Goal: Transaction & Acquisition: Book appointment/travel/reservation

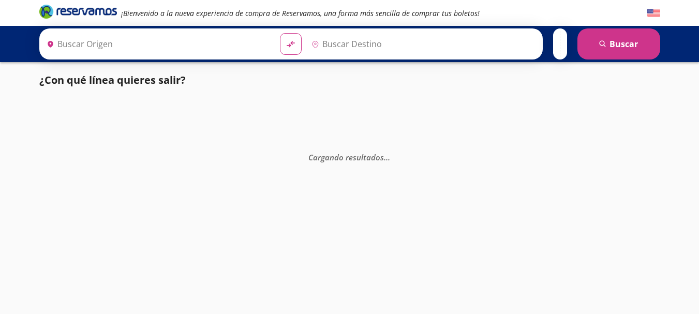
type input "[GEOGRAPHIC_DATA], [GEOGRAPHIC_DATA]"
type input "Pátzcuaro, [GEOGRAPHIC_DATA]"
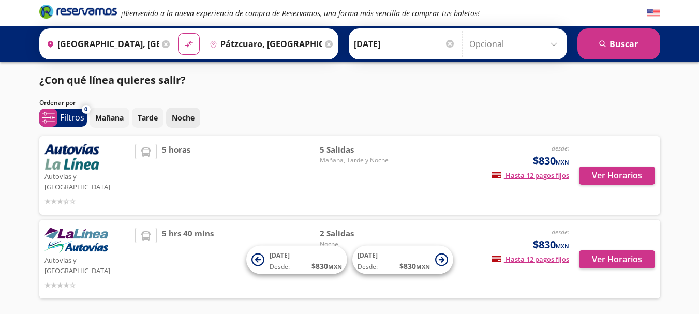
click at [177, 116] on p "Noche" at bounding box center [183, 117] width 23 height 11
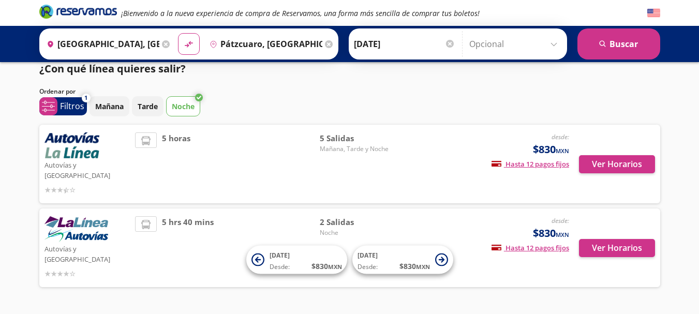
scroll to position [21, 0]
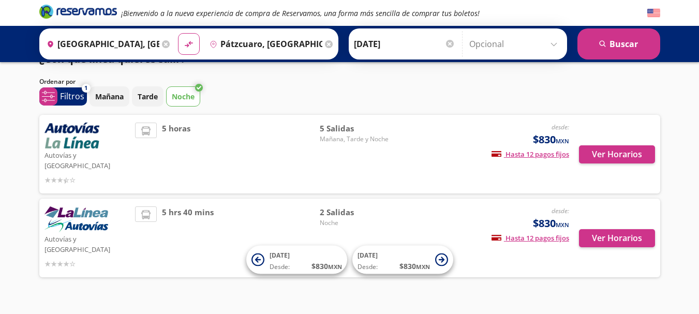
click at [154, 300] on div "¡Bienvenido a la nueva experiencia de compra de Reservamos, una forma más senci…" at bounding box center [349, 157] width 699 height 356
click at [380, 43] on input "[DATE]" at bounding box center [404, 44] width 101 height 26
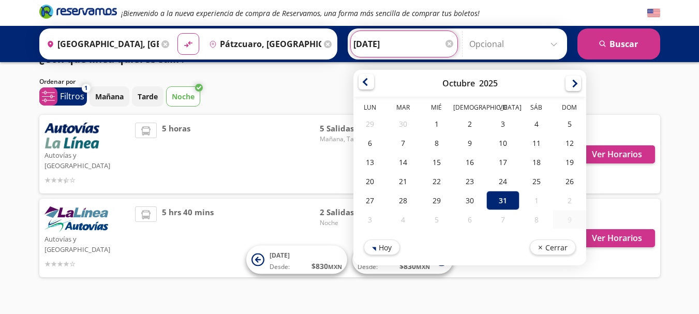
click at [359, 87] on div at bounding box center [367, 82] width 16 height 16
click at [359, 87] on div at bounding box center [367, 84] width 16 height 16
click at [540, 196] on div "30" at bounding box center [536, 199] width 33 height 19
type input "30-Ago-25"
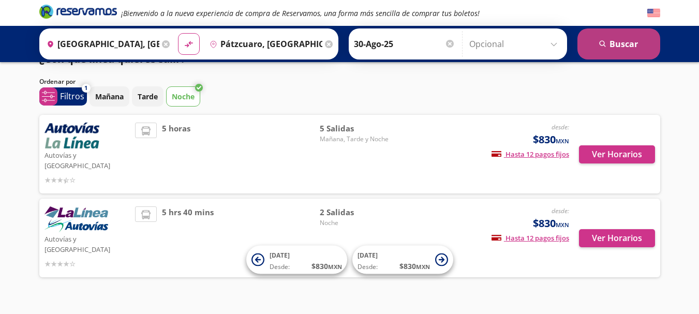
click at [619, 49] on button "search [GEOGRAPHIC_DATA]" at bounding box center [619, 43] width 83 height 31
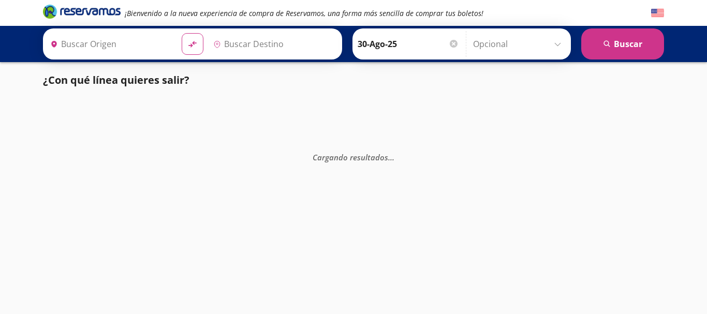
type input "[GEOGRAPHIC_DATA], [GEOGRAPHIC_DATA]"
type input "Pátzcuaro, [GEOGRAPHIC_DATA]"
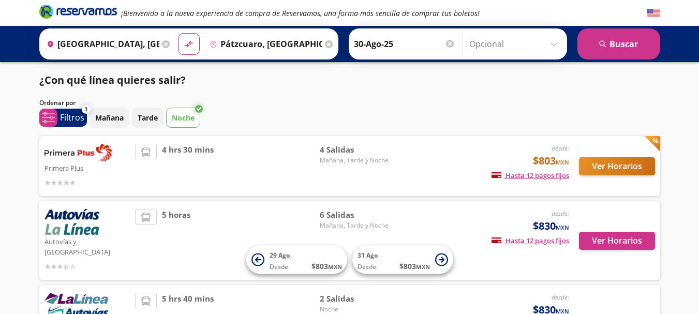
click at [373, 52] on input "30-Ago-25" at bounding box center [404, 44] width 101 height 26
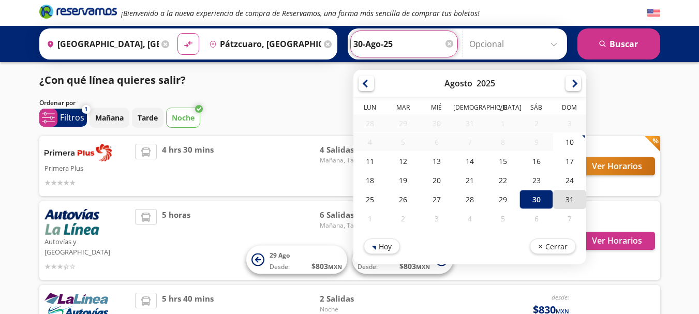
click at [561, 195] on div "31" at bounding box center [569, 199] width 33 height 19
click at [394, 46] on input "31-Ago-25" at bounding box center [404, 44] width 101 height 26
click at [567, 85] on div at bounding box center [574, 82] width 16 height 16
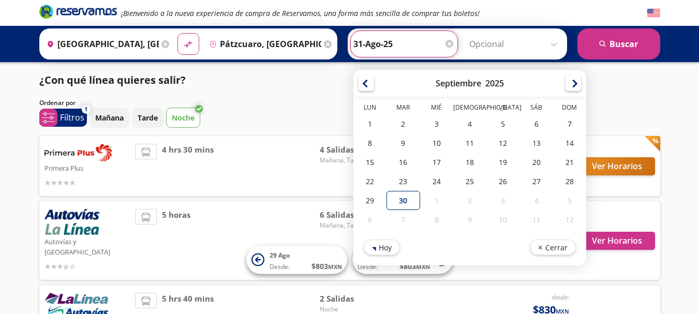
click at [567, 85] on div at bounding box center [574, 84] width 16 height 16
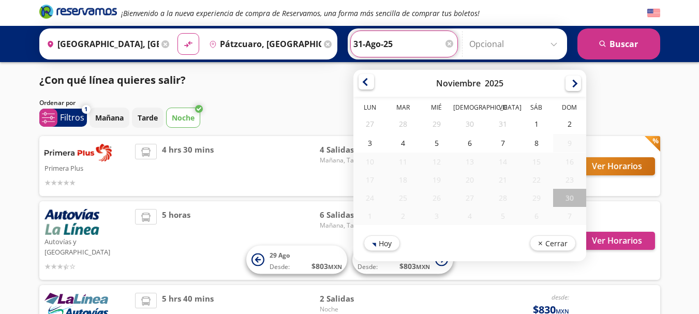
click at [362, 81] on div at bounding box center [367, 82] width 16 height 16
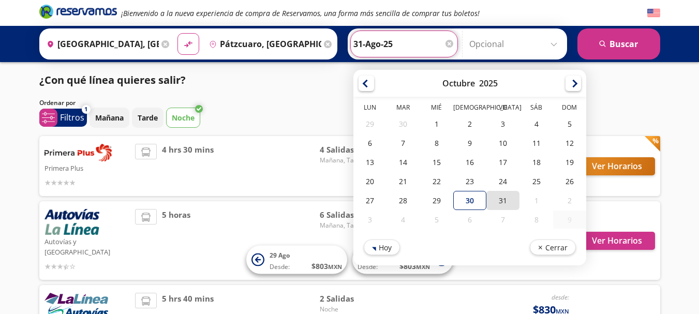
click at [506, 208] on div "31" at bounding box center [503, 200] width 33 height 19
type input "[DATE]"
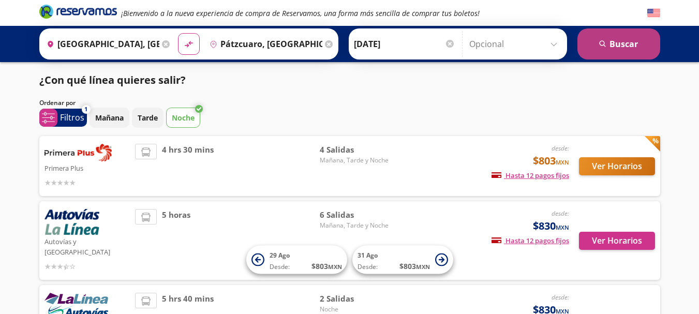
click at [619, 37] on button "search [GEOGRAPHIC_DATA]" at bounding box center [619, 43] width 83 height 31
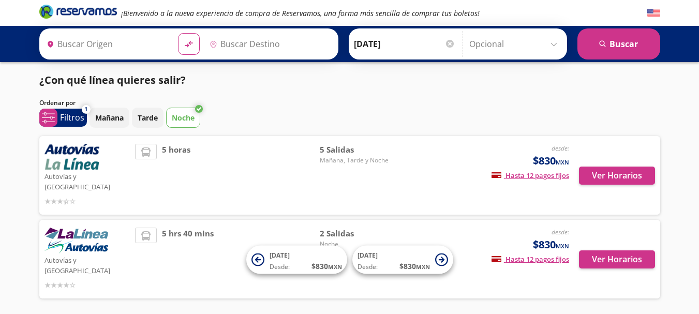
type input "[GEOGRAPHIC_DATA], [GEOGRAPHIC_DATA]"
type input "Pátzcuaro, [GEOGRAPHIC_DATA]"
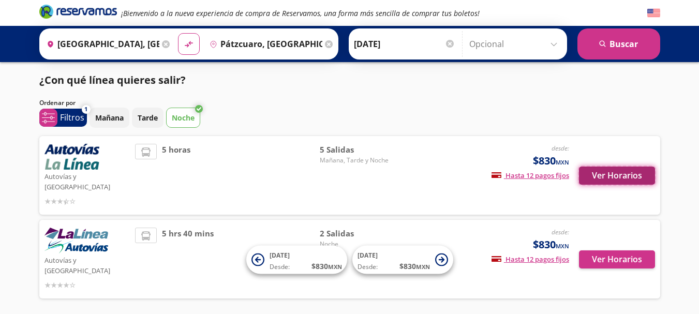
click at [604, 177] on button "Ver Horarios" at bounding box center [617, 176] width 76 height 18
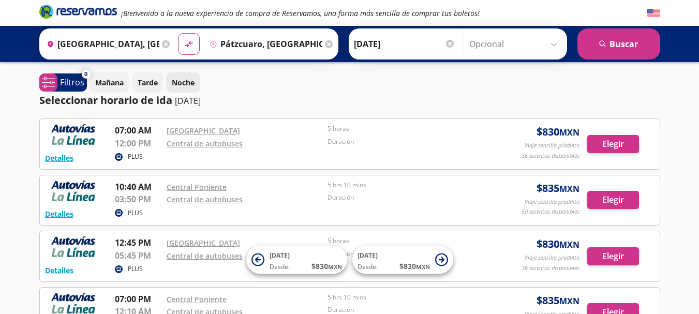
click at [179, 86] on p "Noche" at bounding box center [183, 82] width 23 height 11
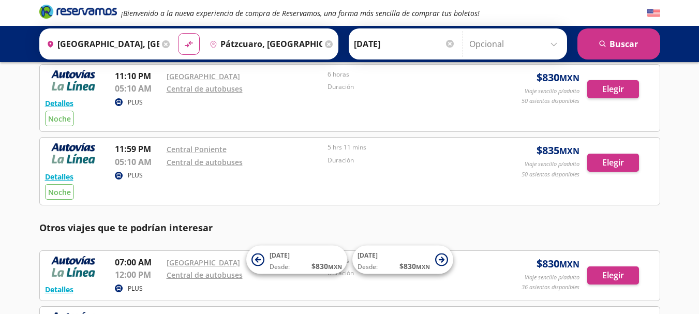
scroll to position [104, 0]
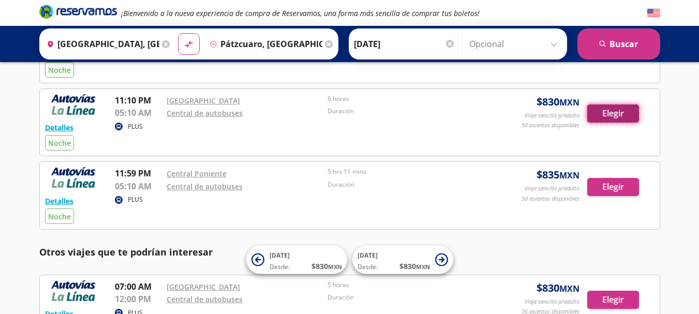
click at [609, 114] on button "Elegir" at bounding box center [614, 114] width 52 height 18
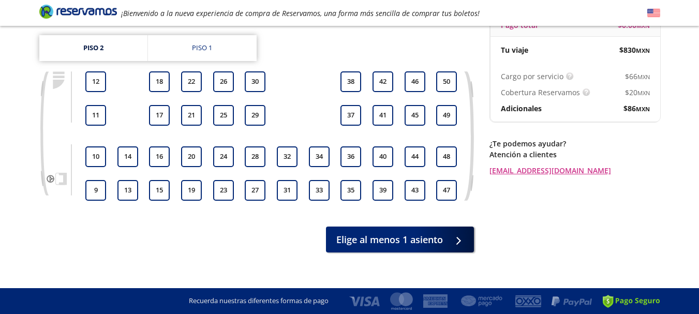
scroll to position [65, 0]
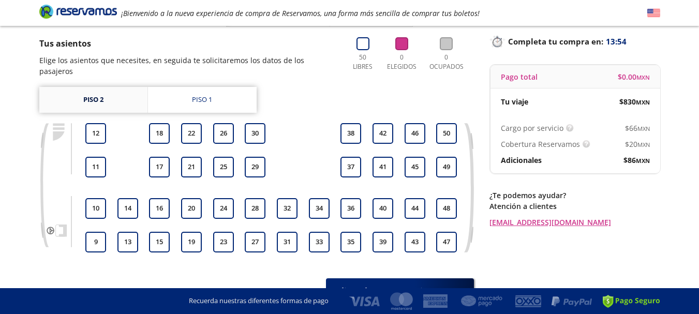
click at [109, 100] on link "Piso 2" at bounding box center [93, 100] width 108 height 26
click at [75, 87] on link "Piso 2" at bounding box center [93, 100] width 108 height 26
click at [181, 89] on link "Piso 1" at bounding box center [202, 100] width 109 height 26
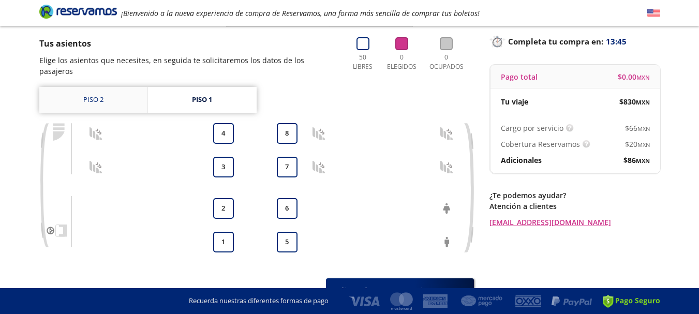
click at [103, 92] on link "Piso 2" at bounding box center [93, 100] width 108 height 26
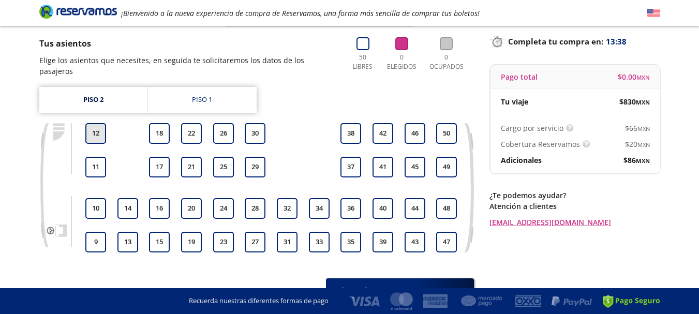
click at [94, 124] on button "12" at bounding box center [95, 133] width 21 height 21
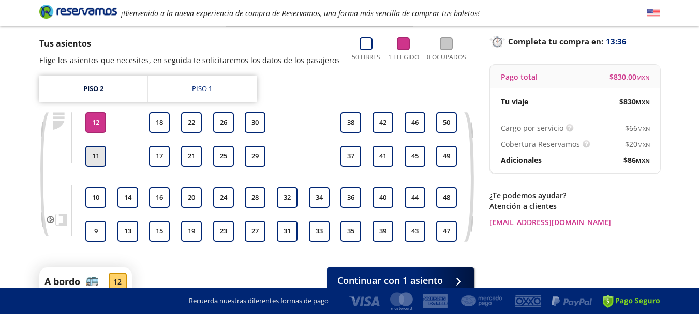
click at [95, 157] on button "11" at bounding box center [95, 156] width 21 height 21
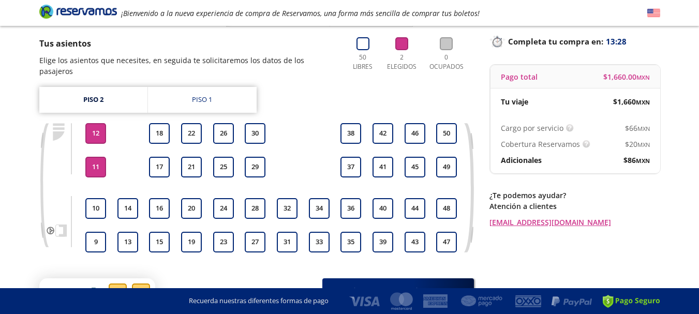
click at [95, 157] on button "11" at bounding box center [95, 167] width 21 height 21
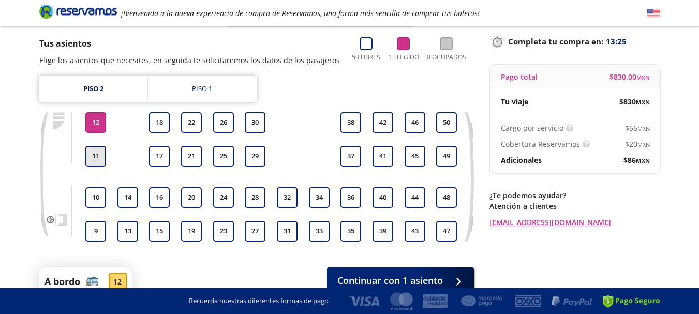
click at [95, 157] on button "11" at bounding box center [95, 156] width 21 height 21
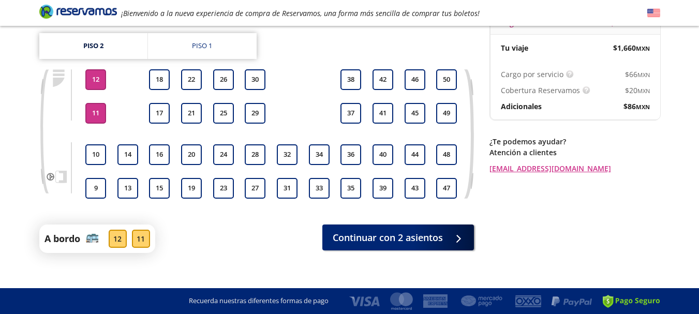
scroll to position [119, 0]
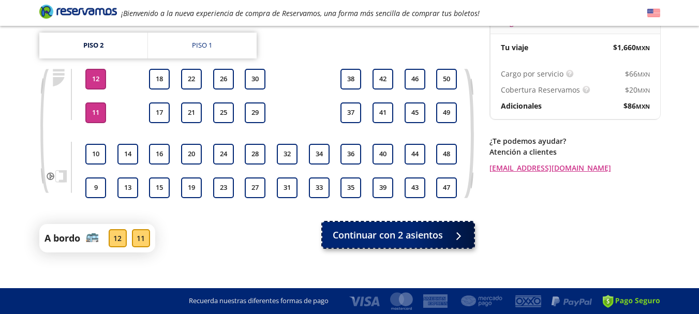
click at [446, 222] on button "Continuar con 2 asientos" at bounding box center [398, 235] width 152 height 26
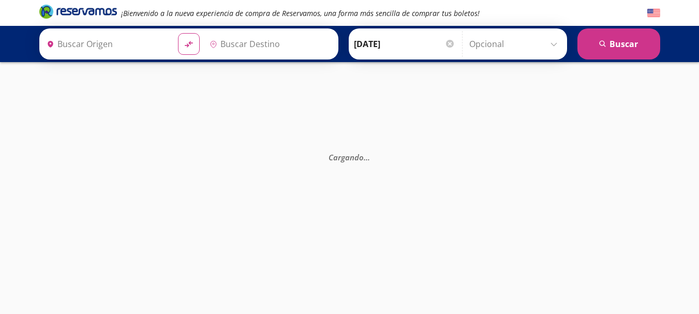
type input "Central de Autobuses, [GEOGRAPHIC_DATA]"
type input "[GEOGRAPHIC_DATA], [GEOGRAPHIC_DATA]"
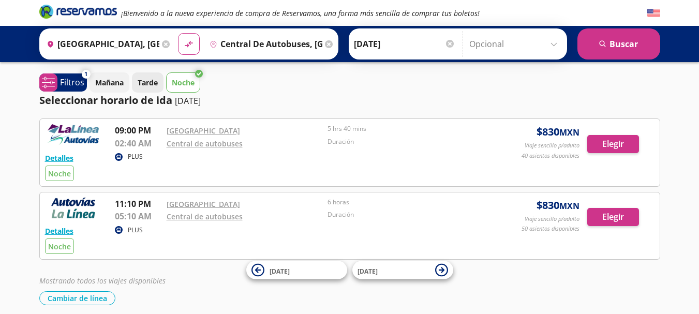
click at [150, 80] on p "Tarde" at bounding box center [148, 82] width 20 height 11
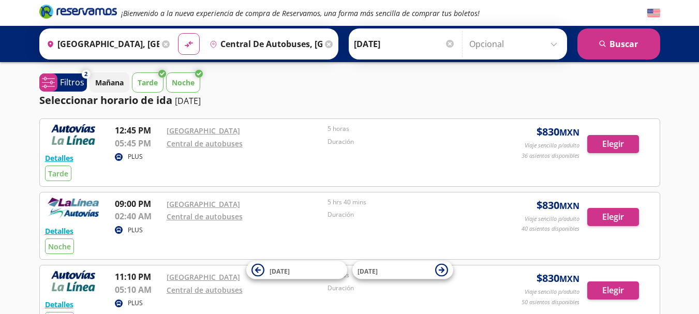
click at [187, 84] on p "Noche" at bounding box center [183, 82] width 23 height 11
